Goal: Information Seeking & Learning: Learn about a topic

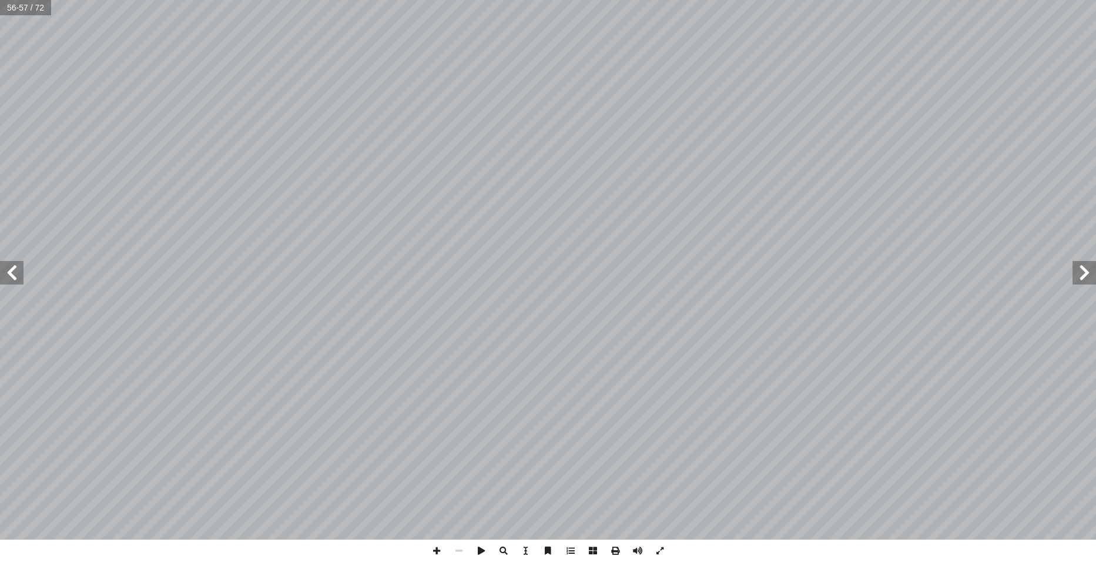
click at [12, 267] on span at bounding box center [12, 273] width 24 height 24
click at [1074, 272] on span at bounding box center [1085, 273] width 24 height 24
click at [568, 553] on span at bounding box center [571, 551] width 22 height 22
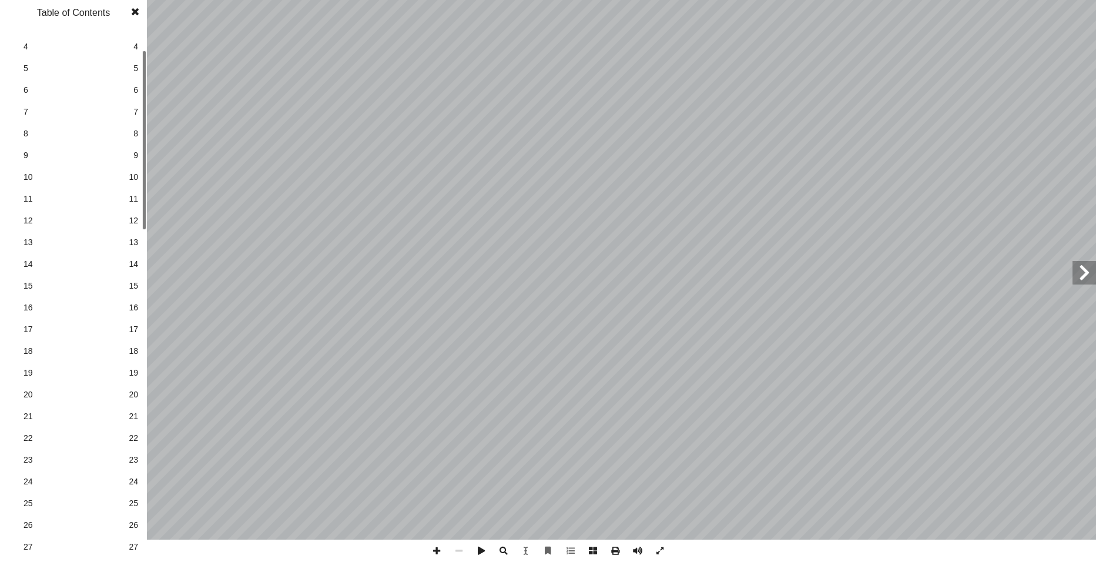
click at [135, 303] on span "16" at bounding box center [133, 308] width 9 height 12
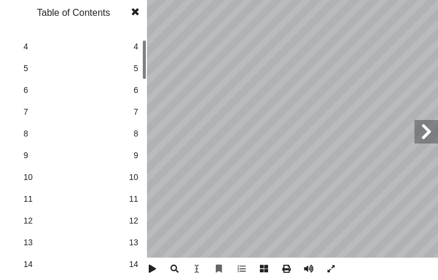
click at [139, 15] on span at bounding box center [135, 12] width 21 height 24
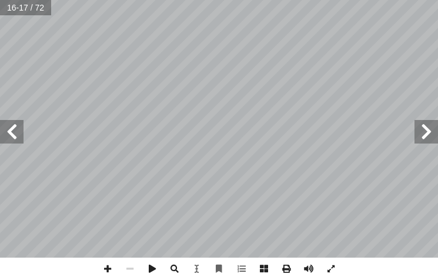
click at [426, 134] on span at bounding box center [426, 132] width 24 height 24
click at [108, 266] on span at bounding box center [107, 268] width 22 height 22
click at [200, 79] on html "الصفحة الرئيسية الصف الأول الصف الثاني الصف الثالث الصف الرابع الصف الخامس الصف…" at bounding box center [219, 39] width 438 height 79
click at [438, 79] on html "الصفحة الرئيسية الصف الأول الصف الثاني الصف الثالث الصف الرابع الصف الخامس الصف…" at bounding box center [219, 39] width 438 height 79
click at [353, 79] on html "الصفحة الرئيسية الصف الأول الصف الثاني الصف الثالث الصف الرابع الصف الخامس الصف…" at bounding box center [219, 39] width 438 height 79
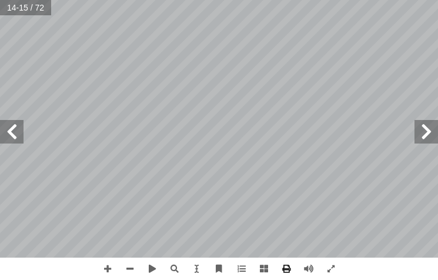
click at [8, 134] on span at bounding box center [12, 132] width 24 height 24
click at [114, 0] on html "الصفحة الرئيسية الصف الأول الصف الثاني الصف الثالث الصف الرابع الصف الخامس الصف…" at bounding box center [219, 39] width 438 height 79
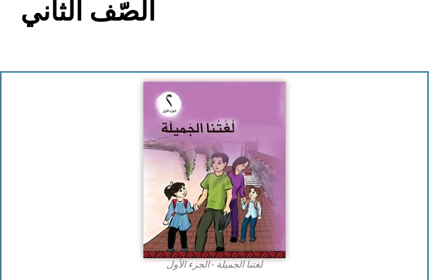
scroll to position [157, 0]
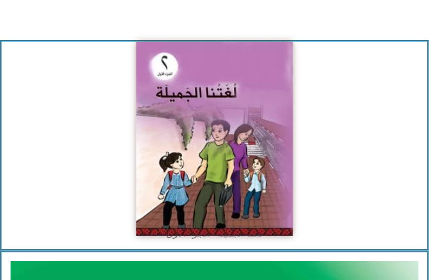
click at [236, 183] on img at bounding box center [214, 139] width 156 height 194
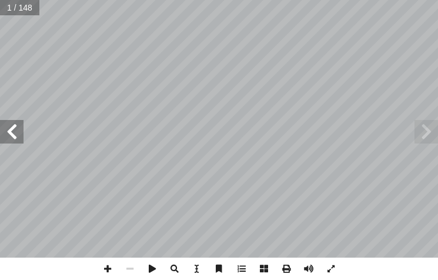
click at [14, 141] on span at bounding box center [12, 132] width 24 height 24
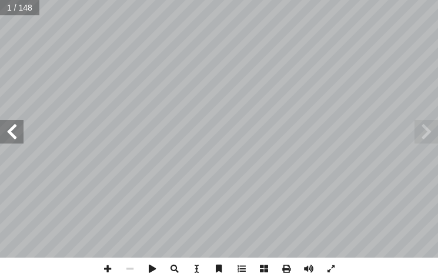
click at [14, 141] on span at bounding box center [12, 132] width 24 height 24
click at [14, 140] on span at bounding box center [12, 132] width 24 height 24
click at [12, 138] on span at bounding box center [12, 132] width 24 height 24
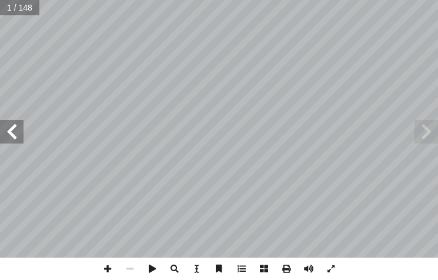
click at [12, 138] on span at bounding box center [12, 132] width 24 height 24
click at [12, 136] on span at bounding box center [12, 132] width 24 height 24
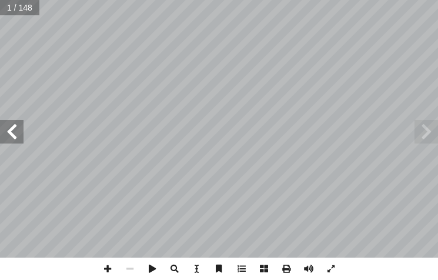
click at [12, 136] on span at bounding box center [12, 132] width 24 height 24
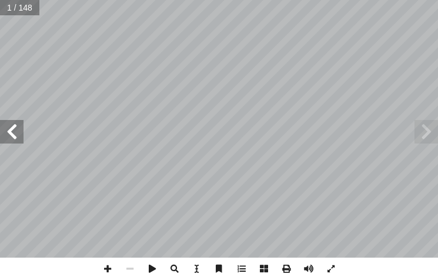
click at [12, 136] on span at bounding box center [12, 132] width 24 height 24
click at [12, 135] on span at bounding box center [12, 132] width 24 height 24
click at [16, 143] on span at bounding box center [12, 132] width 24 height 24
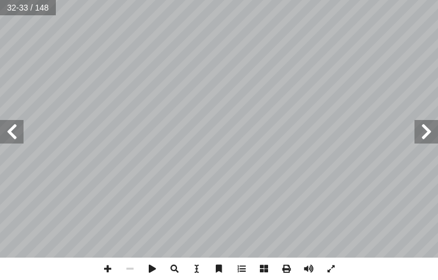
click at [19, 140] on span at bounding box center [12, 132] width 24 height 24
click at [21, 138] on span at bounding box center [12, 132] width 24 height 24
click at [15, 129] on span at bounding box center [12, 132] width 24 height 24
click at [427, 133] on span at bounding box center [426, 132] width 24 height 24
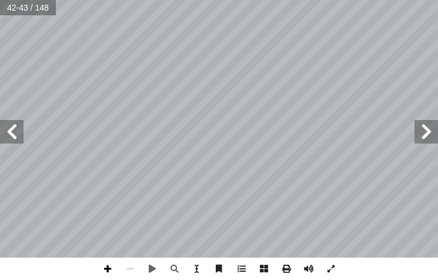
click at [105, 265] on span at bounding box center [107, 268] width 22 height 22
